Goal: Ask a question

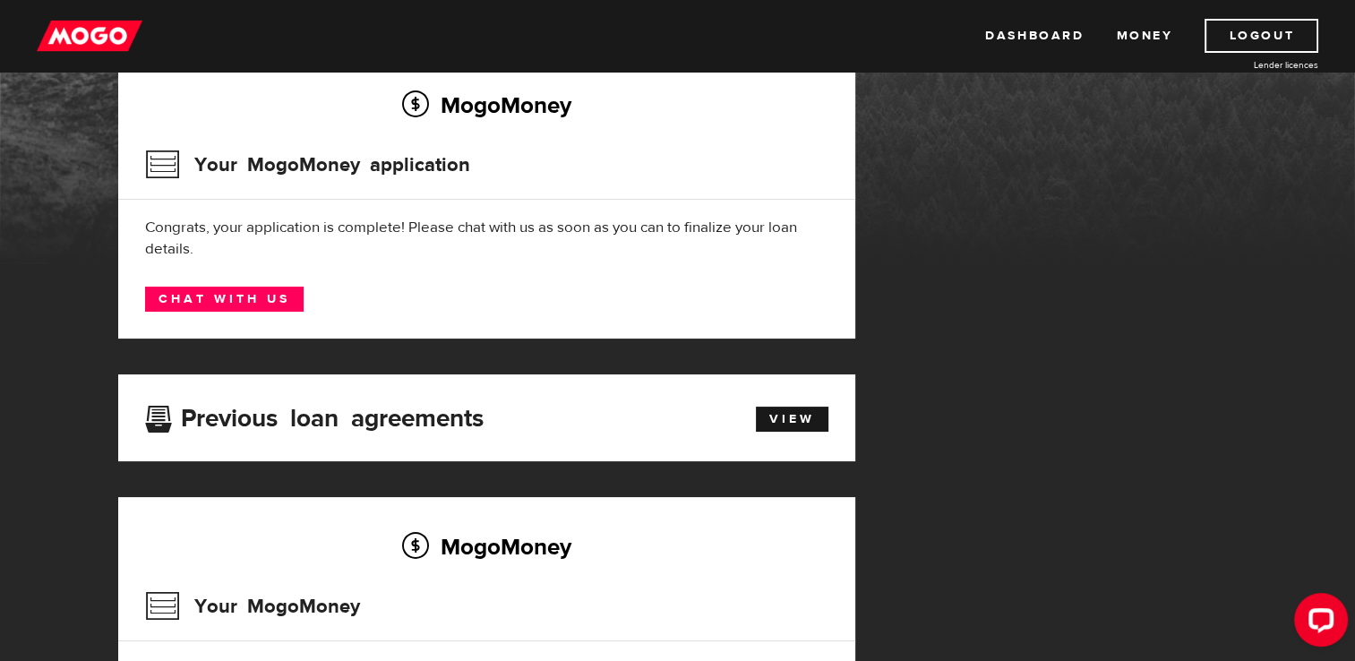
scroll to position [269, 0]
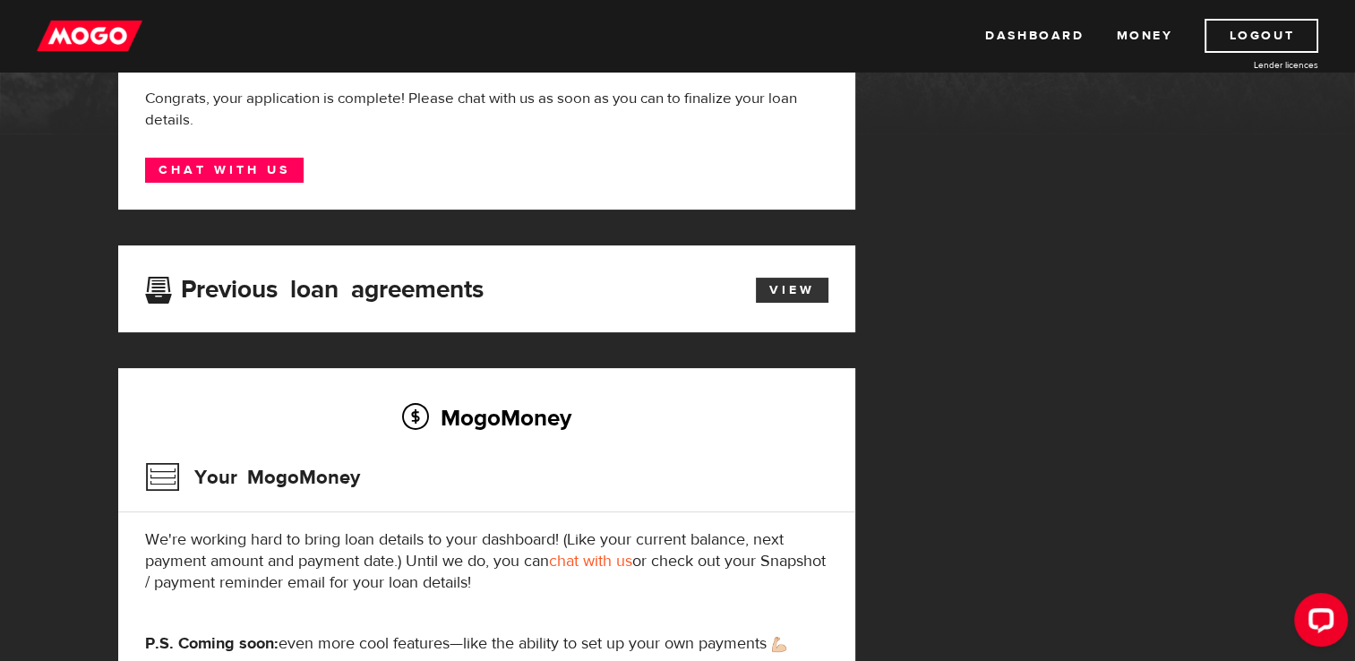
click at [786, 288] on link "View" at bounding box center [792, 290] width 73 height 25
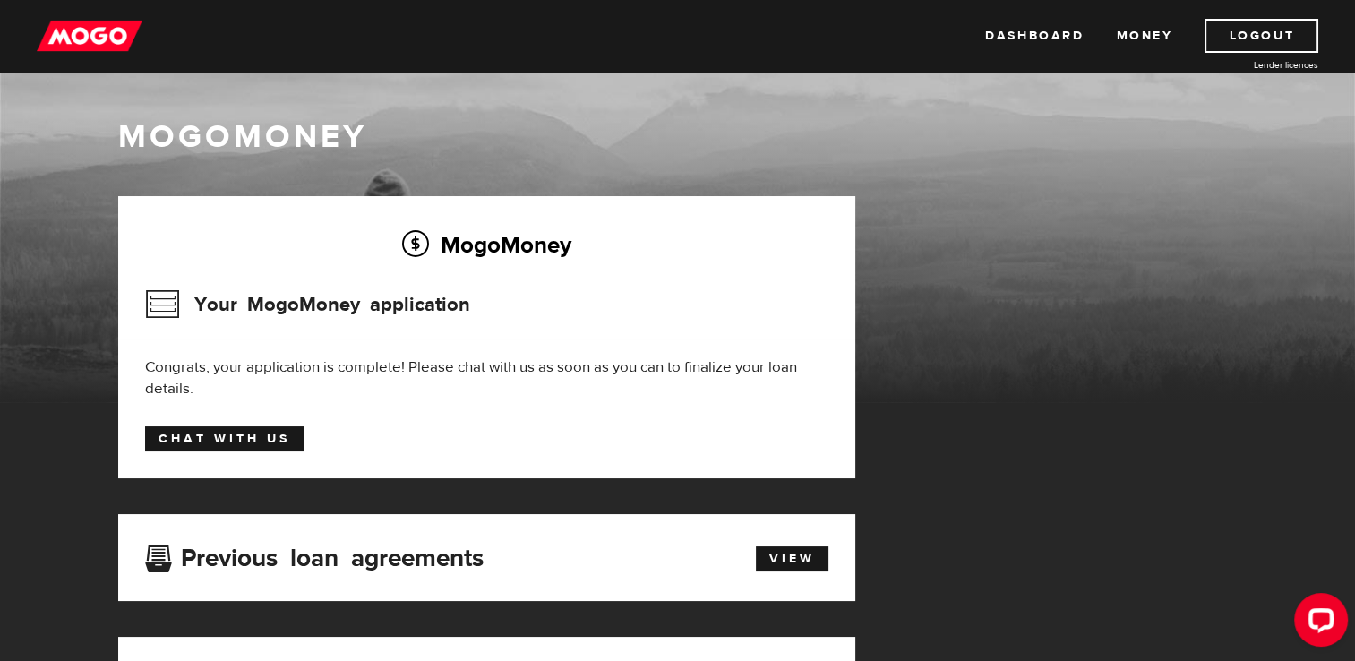
click at [269, 440] on link "Chat with us" at bounding box center [224, 438] width 159 height 25
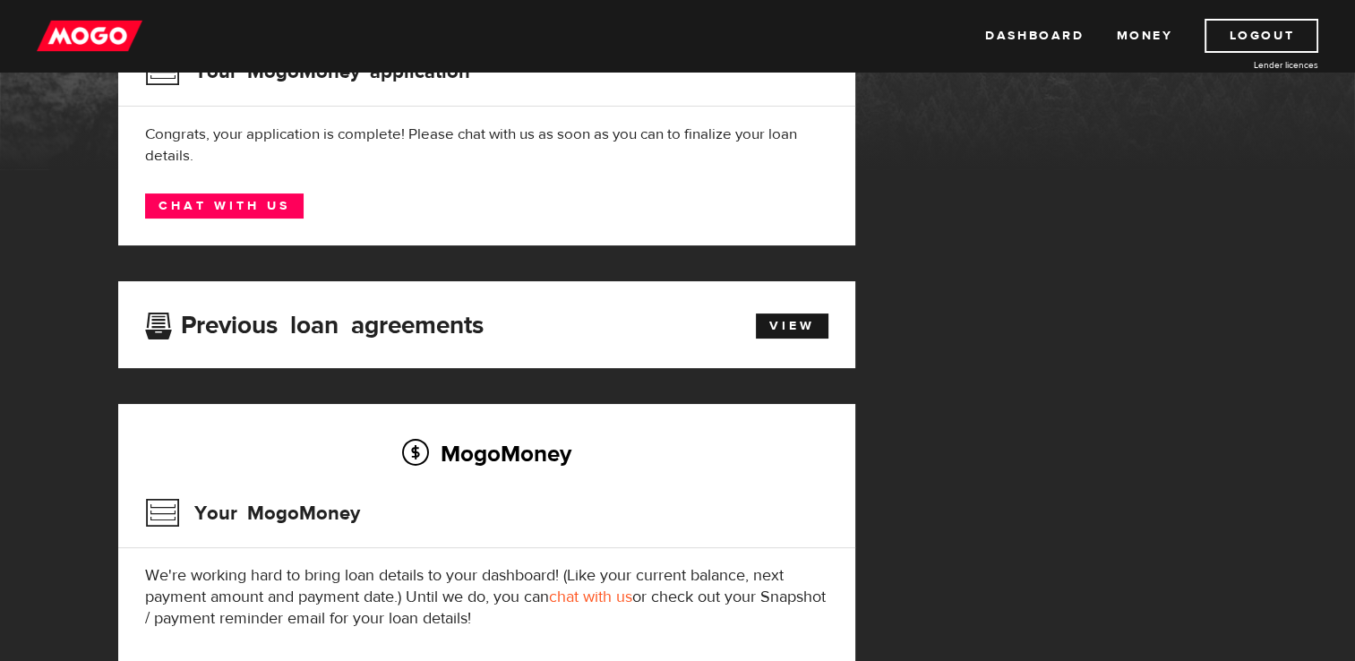
scroll to position [269, 0]
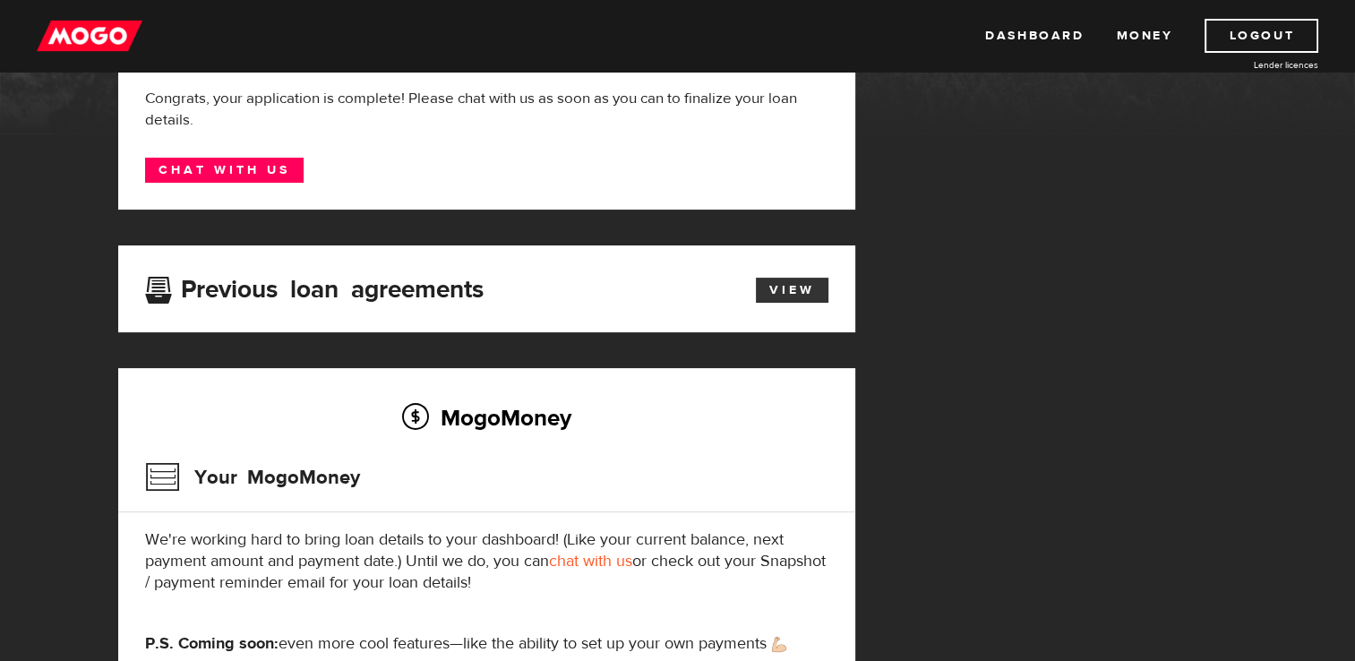
click at [797, 296] on link "View" at bounding box center [792, 290] width 73 height 25
